Goal: Information Seeking & Learning: Compare options

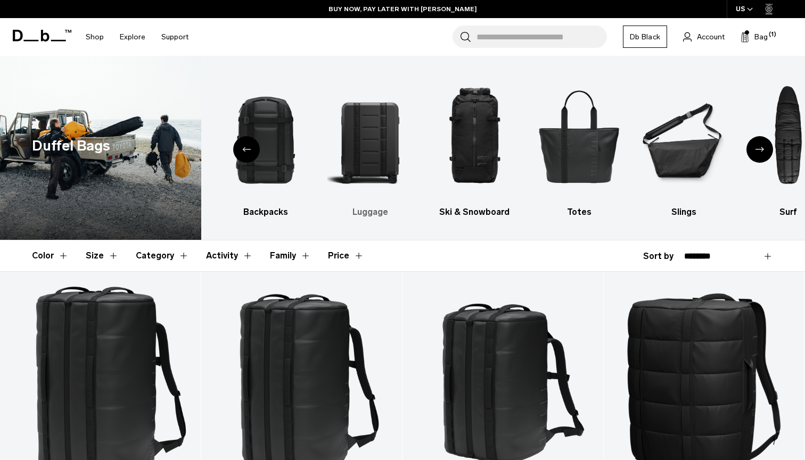
click at [369, 136] on img "3 / 10" at bounding box center [370, 136] width 86 height 129
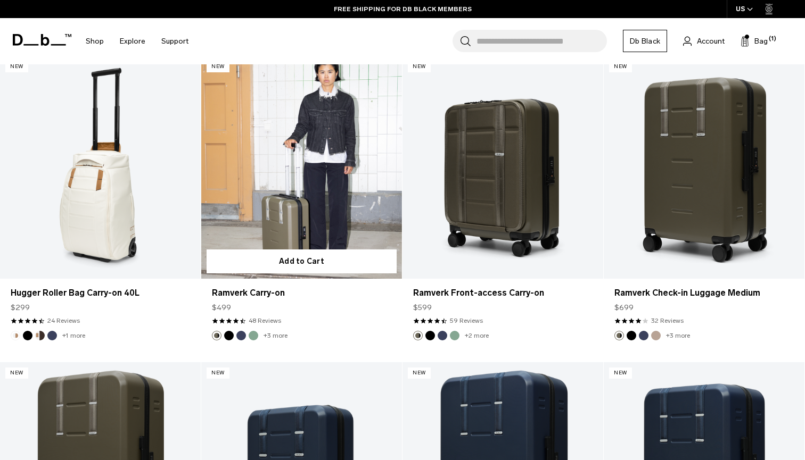
scroll to position [3588, 0]
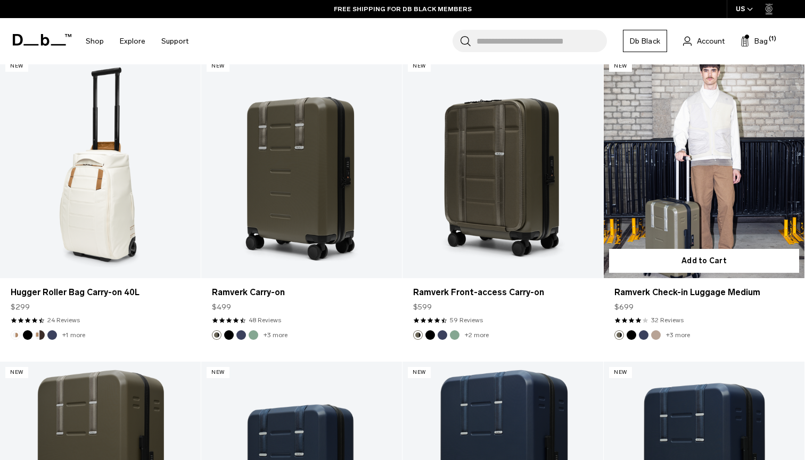
click at [718, 155] on link "Ramverk Check-in Luggage Medium" at bounding box center [704, 166] width 201 height 223
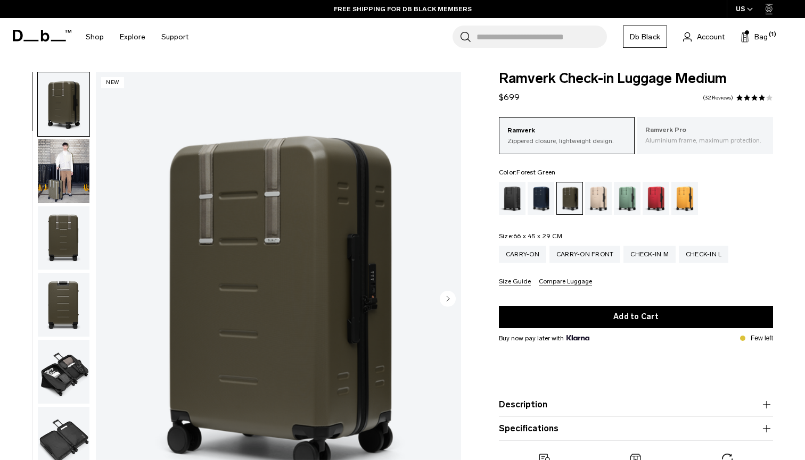
click at [696, 146] on div "Ramverk Pro Aluminium frame, maximum protection." at bounding box center [705, 135] width 136 height 36
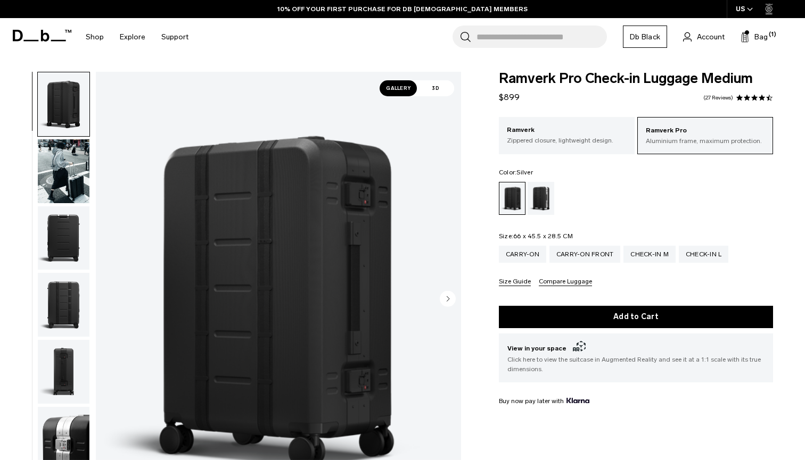
click at [535, 202] on div "Silver" at bounding box center [540, 198] width 27 height 33
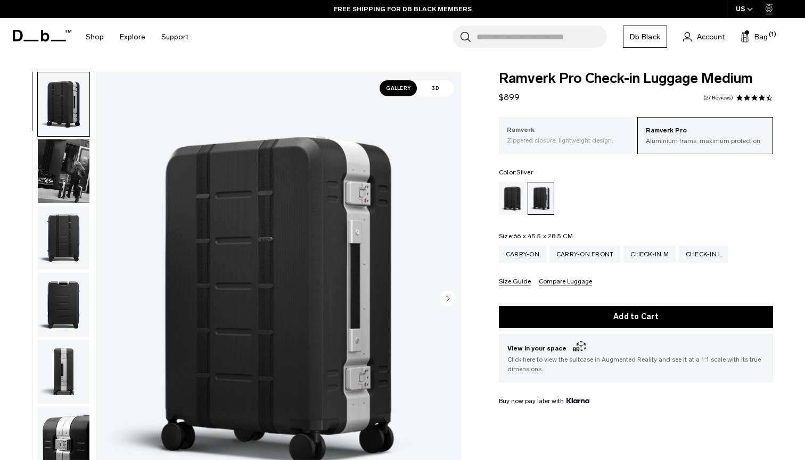
click at [532, 147] on div "Ramverk Zippered closure, lightweight design." at bounding box center [567, 135] width 136 height 36
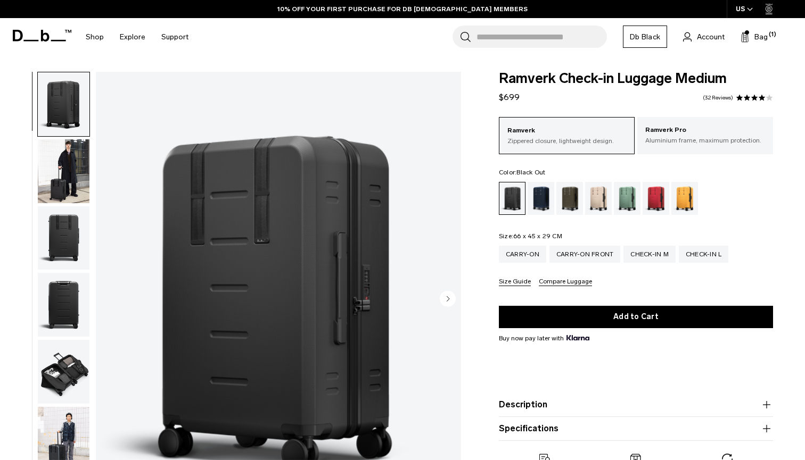
click at [64, 163] on img "button" at bounding box center [64, 171] width 52 height 64
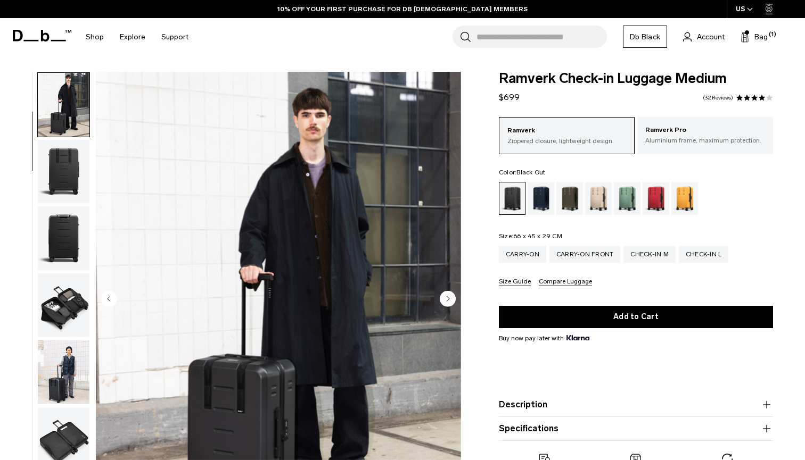
scroll to position [68, 0]
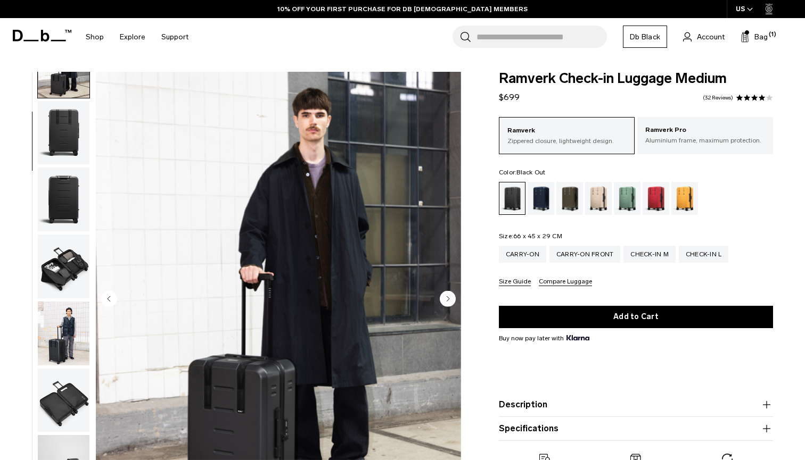
click at [62, 200] on img "button" at bounding box center [64, 200] width 52 height 64
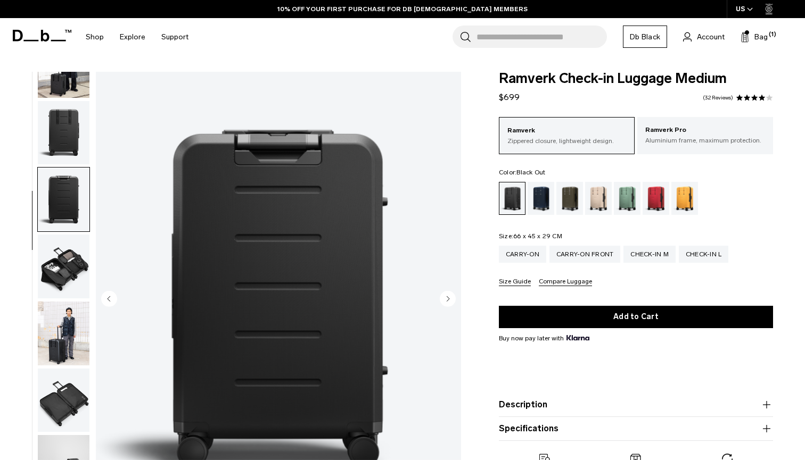
scroll to position [203, 0]
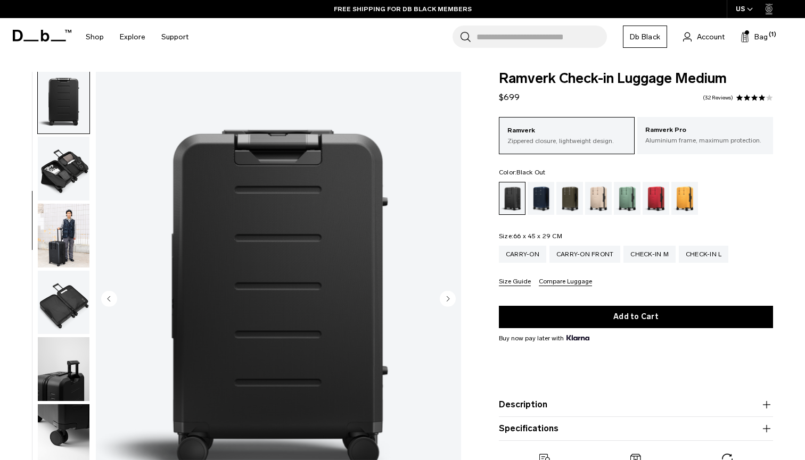
click at [65, 178] on img "button" at bounding box center [64, 169] width 52 height 64
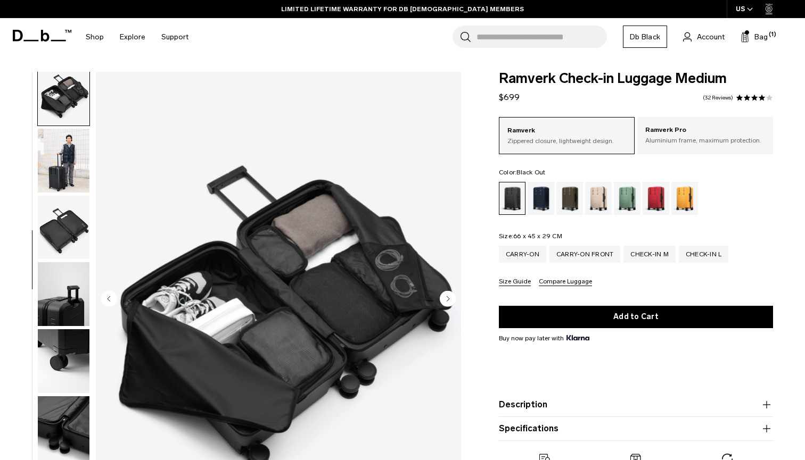
scroll to position [287, 0]
click at [65, 360] on img "button" at bounding box center [64, 361] width 52 height 64
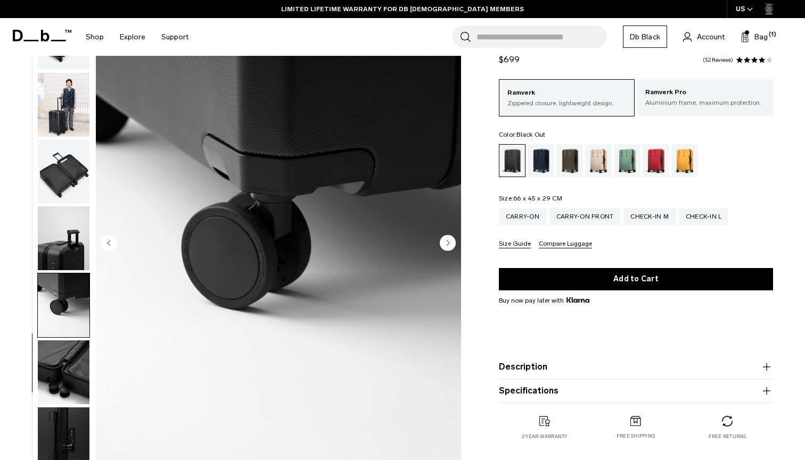
scroll to position [57, 0]
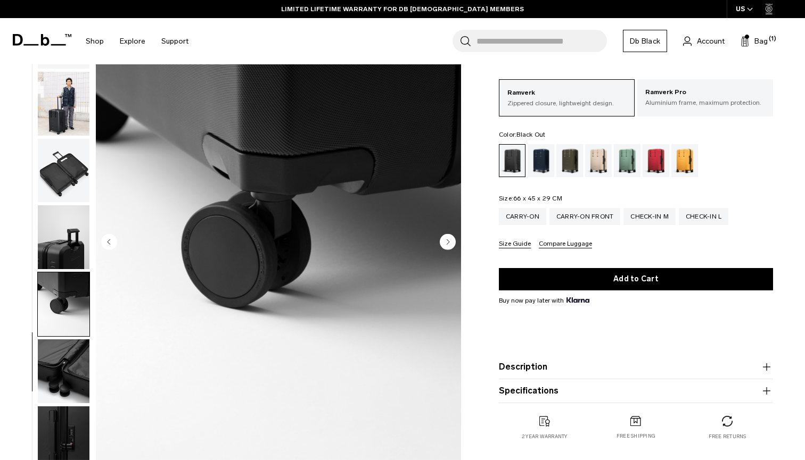
click at [65, 360] on img "button" at bounding box center [64, 372] width 52 height 64
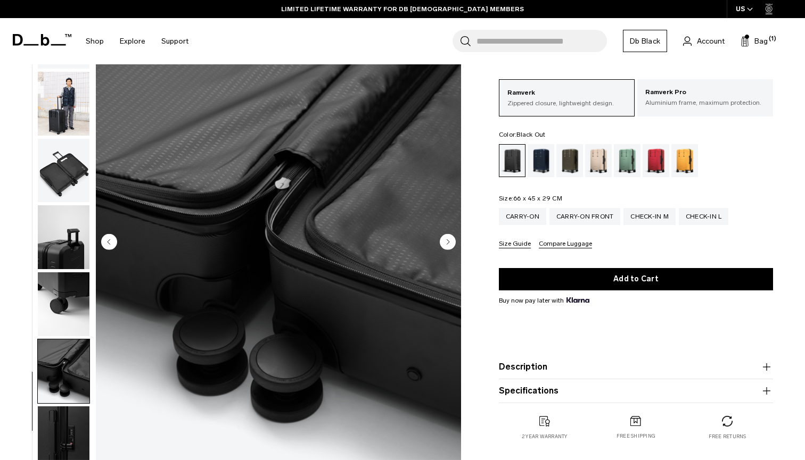
scroll to position [125, 0]
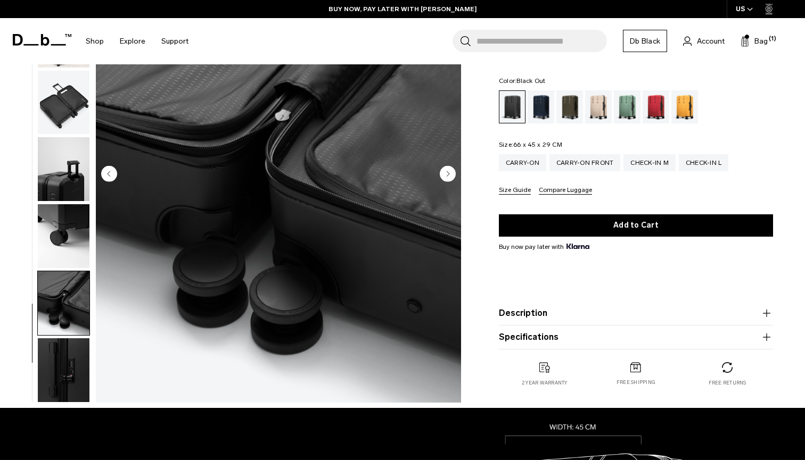
click at [65, 360] on img "button" at bounding box center [64, 371] width 52 height 64
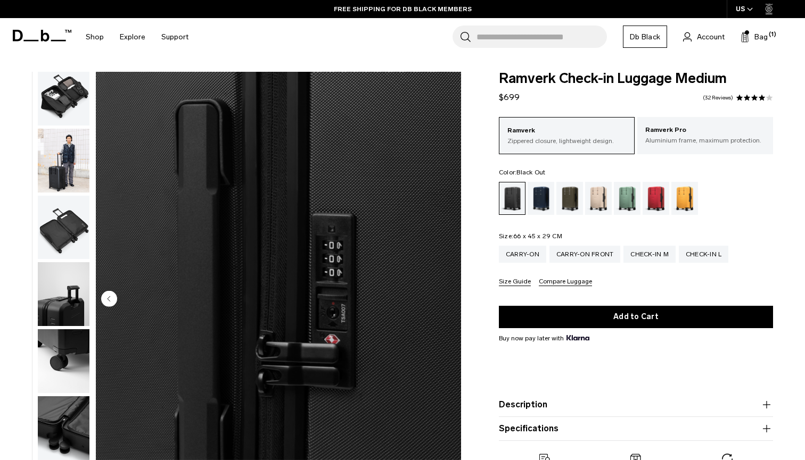
scroll to position [1, 0]
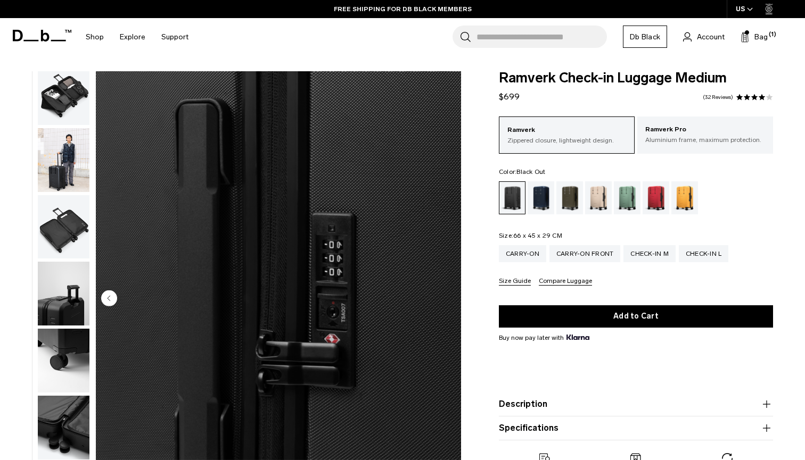
click at [511, 285] on button "Size Guide" at bounding box center [515, 282] width 32 height 8
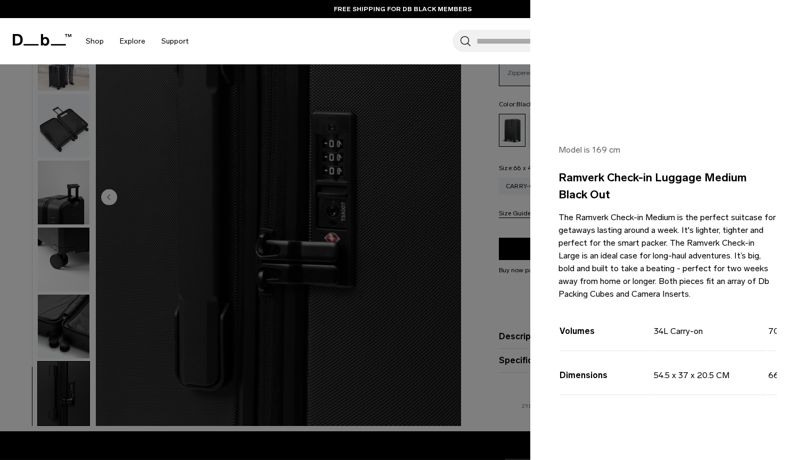
scroll to position [102, 0]
click at [342, 251] on div at bounding box center [402, 230] width 805 height 460
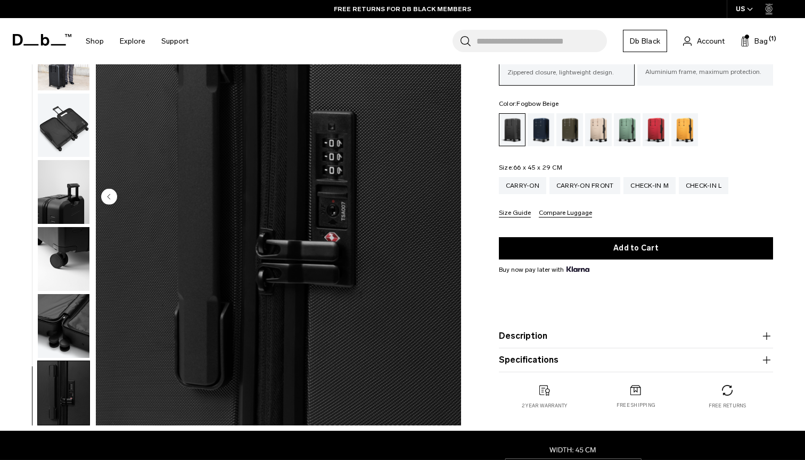
click at [596, 125] on div "Fogbow Beige" at bounding box center [598, 129] width 27 height 33
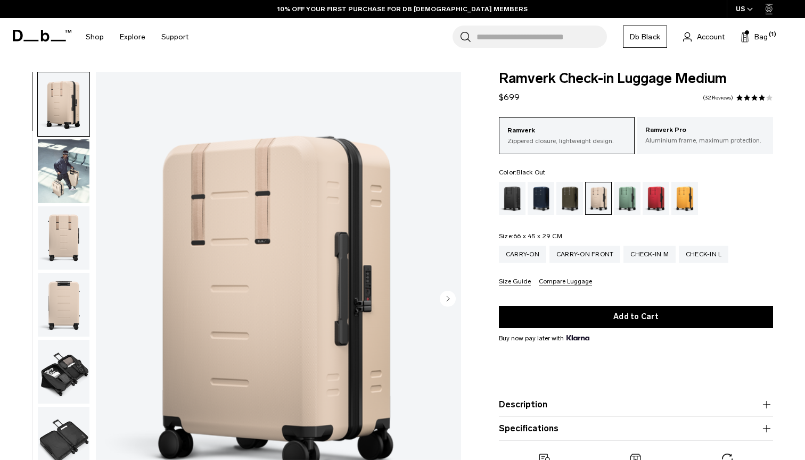
click at [511, 205] on div "Black Out" at bounding box center [512, 198] width 27 height 33
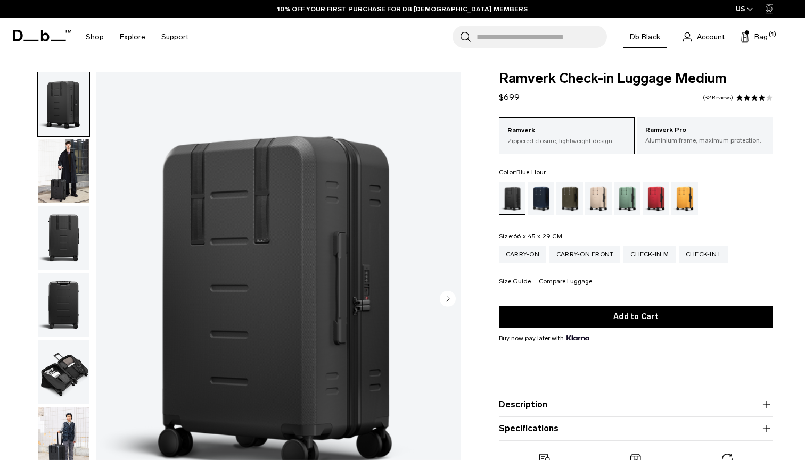
click at [544, 204] on div "Blue Hour" at bounding box center [540, 198] width 27 height 33
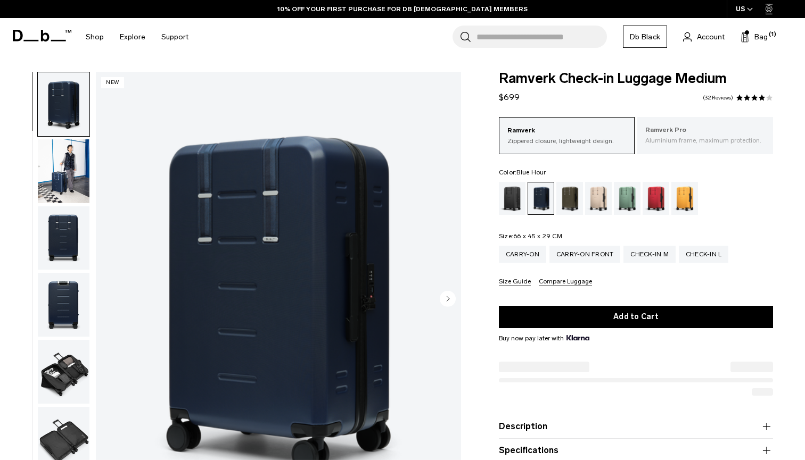
click at [675, 135] on p "Ramverk Pro" at bounding box center [705, 130] width 120 height 11
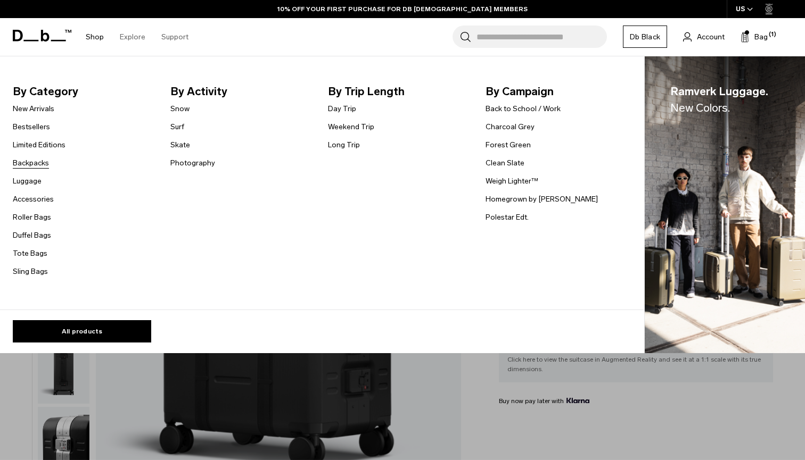
click at [32, 164] on link "Backpacks" at bounding box center [31, 163] width 36 height 11
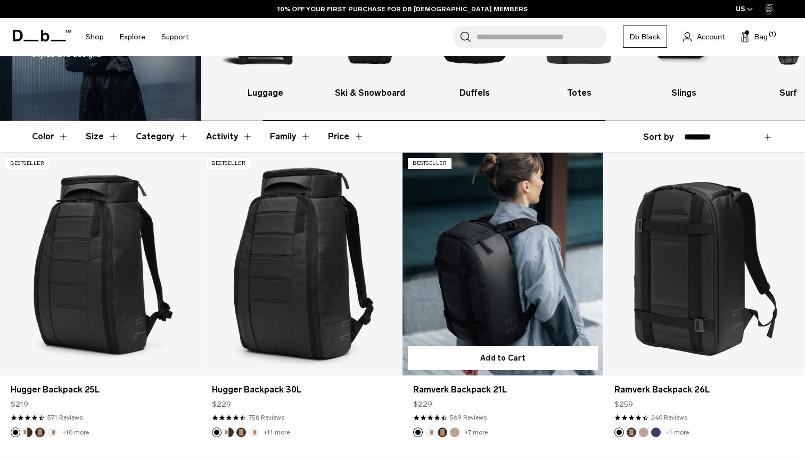
scroll to position [119, 0]
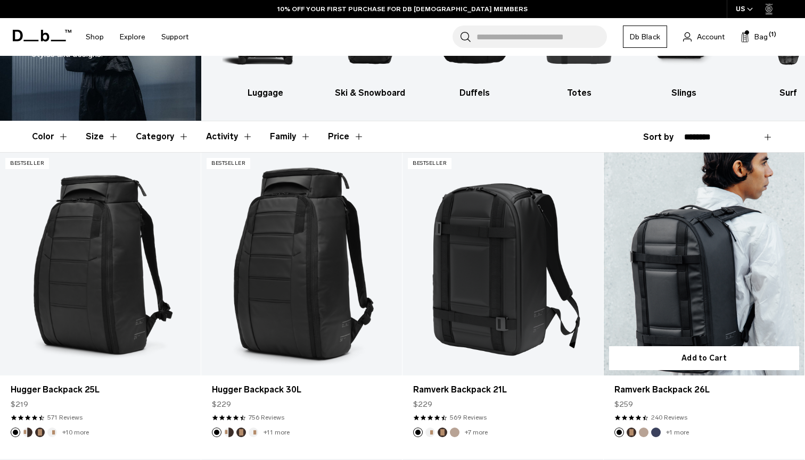
click at [637, 252] on link "Ramverk Backpack 26L" at bounding box center [704, 264] width 201 height 223
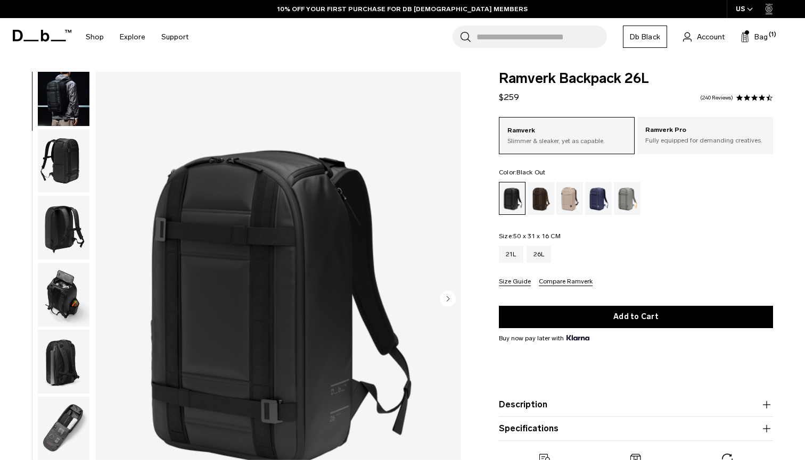
click at [54, 285] on img "button" at bounding box center [64, 295] width 52 height 64
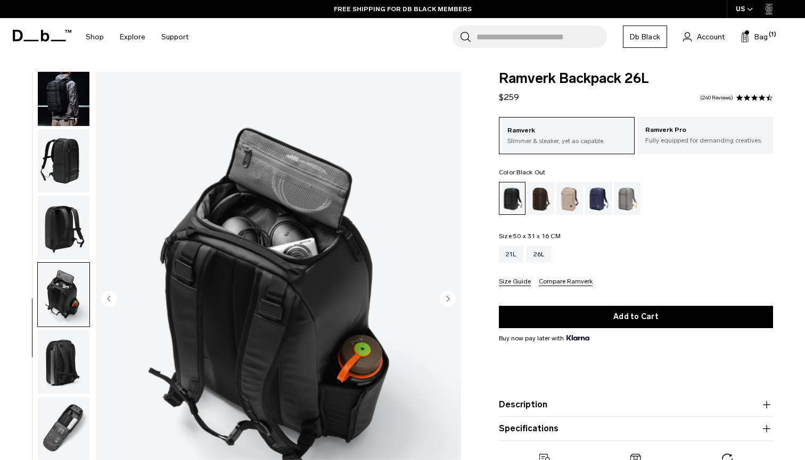
click at [71, 367] on img "button" at bounding box center [64, 362] width 52 height 64
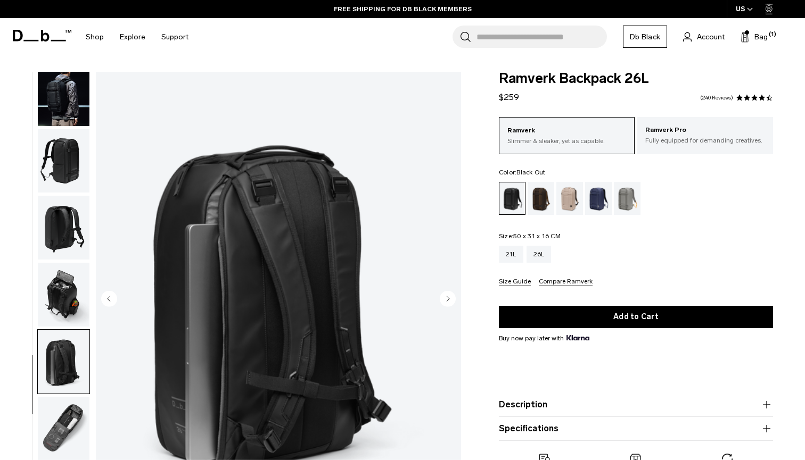
click at [76, 427] on img "button" at bounding box center [64, 429] width 52 height 64
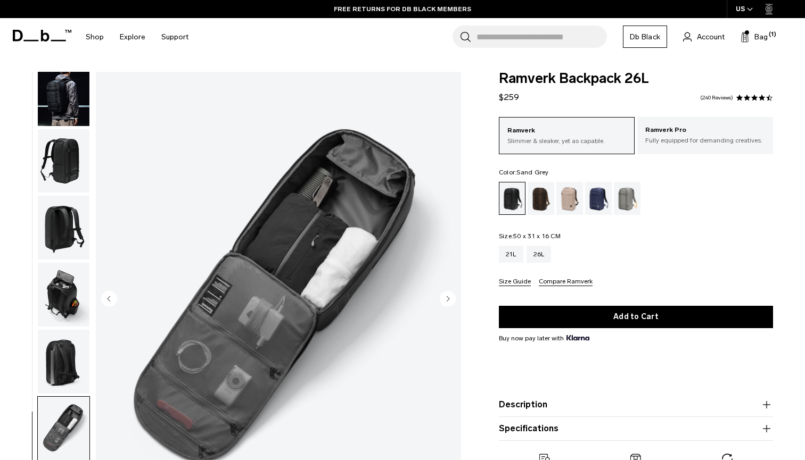
click at [624, 199] on div "Sand Grey" at bounding box center [627, 198] width 27 height 33
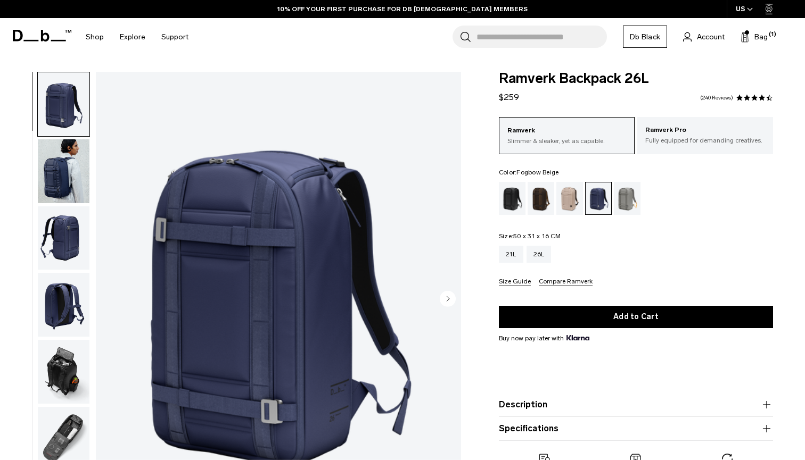
click at [573, 199] on div "Fogbow Beige" at bounding box center [569, 198] width 27 height 33
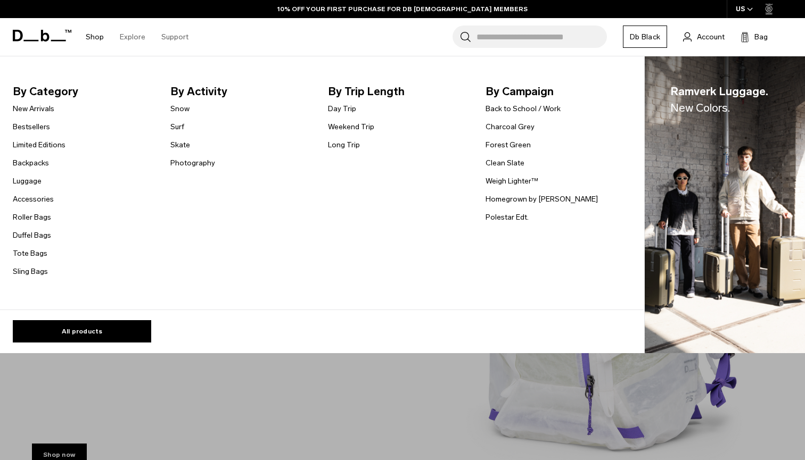
click at [93, 37] on link "Shop" at bounding box center [95, 37] width 18 height 38
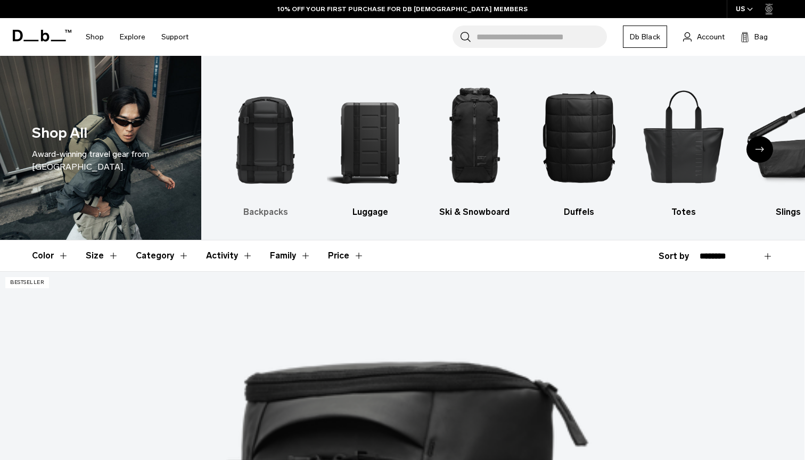
click at [276, 129] on img "1 / 10" at bounding box center [265, 136] width 86 height 129
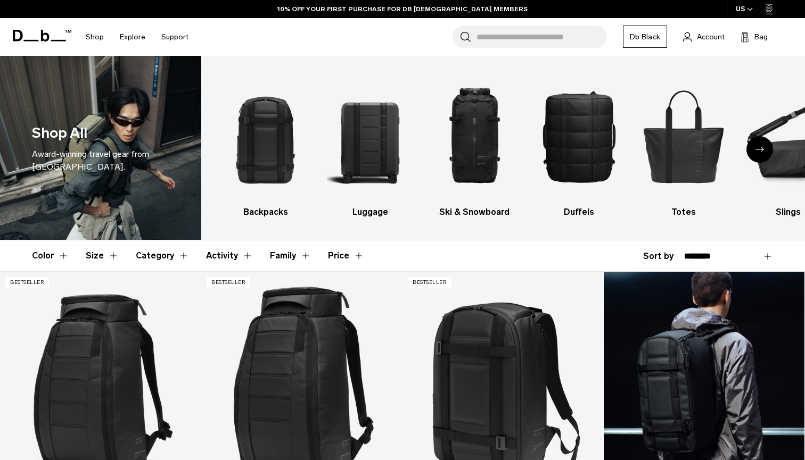
click at [687, 339] on link "Ramverk Backpack 26L" at bounding box center [704, 383] width 201 height 223
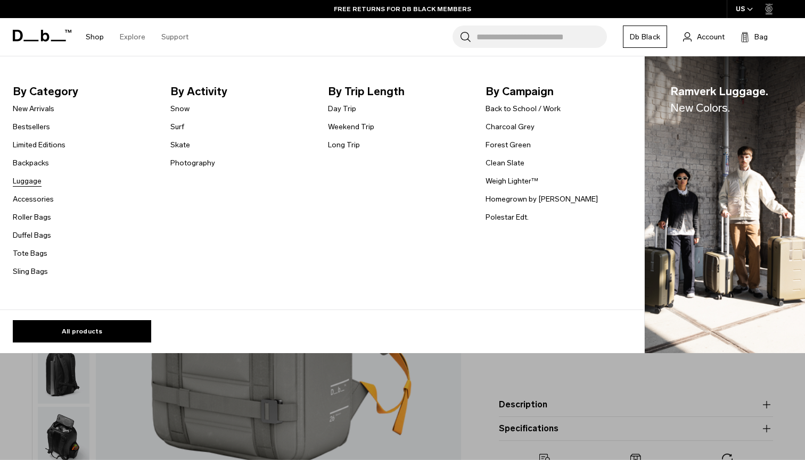
click at [29, 180] on link "Luggage" at bounding box center [27, 181] width 29 height 11
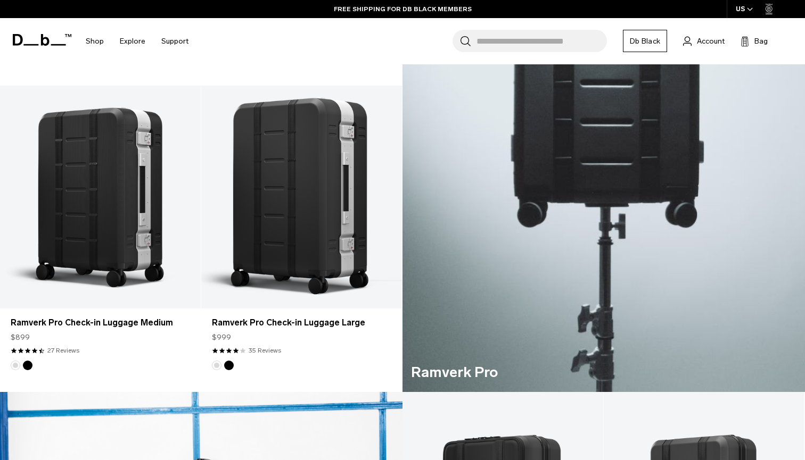
scroll to position [494, 0]
